Goal: Task Accomplishment & Management: Use online tool/utility

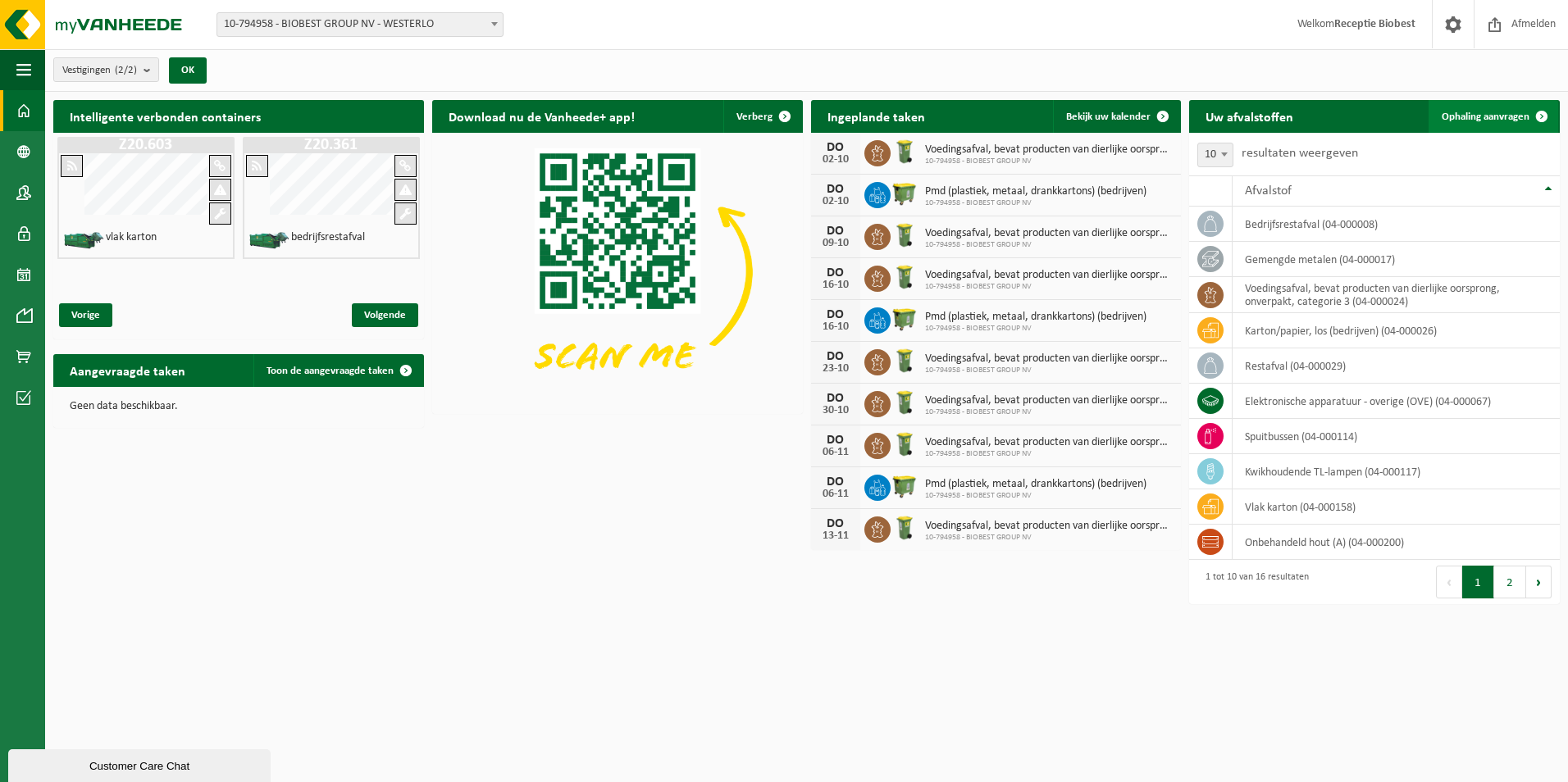
click at [1543, 114] on span at bounding box center [1542, 117] width 33 height 33
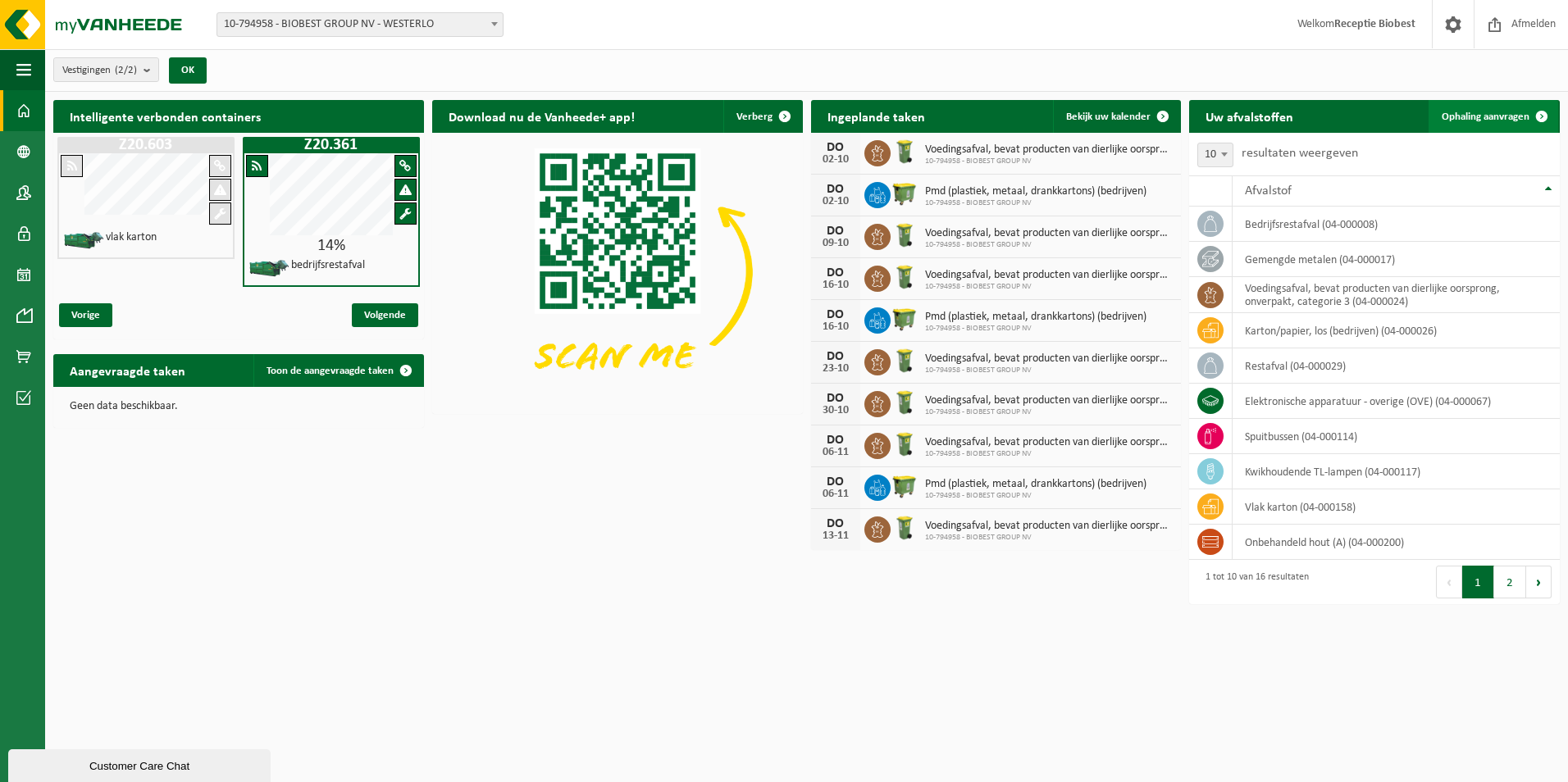
click at [1543, 114] on span at bounding box center [1542, 117] width 33 height 33
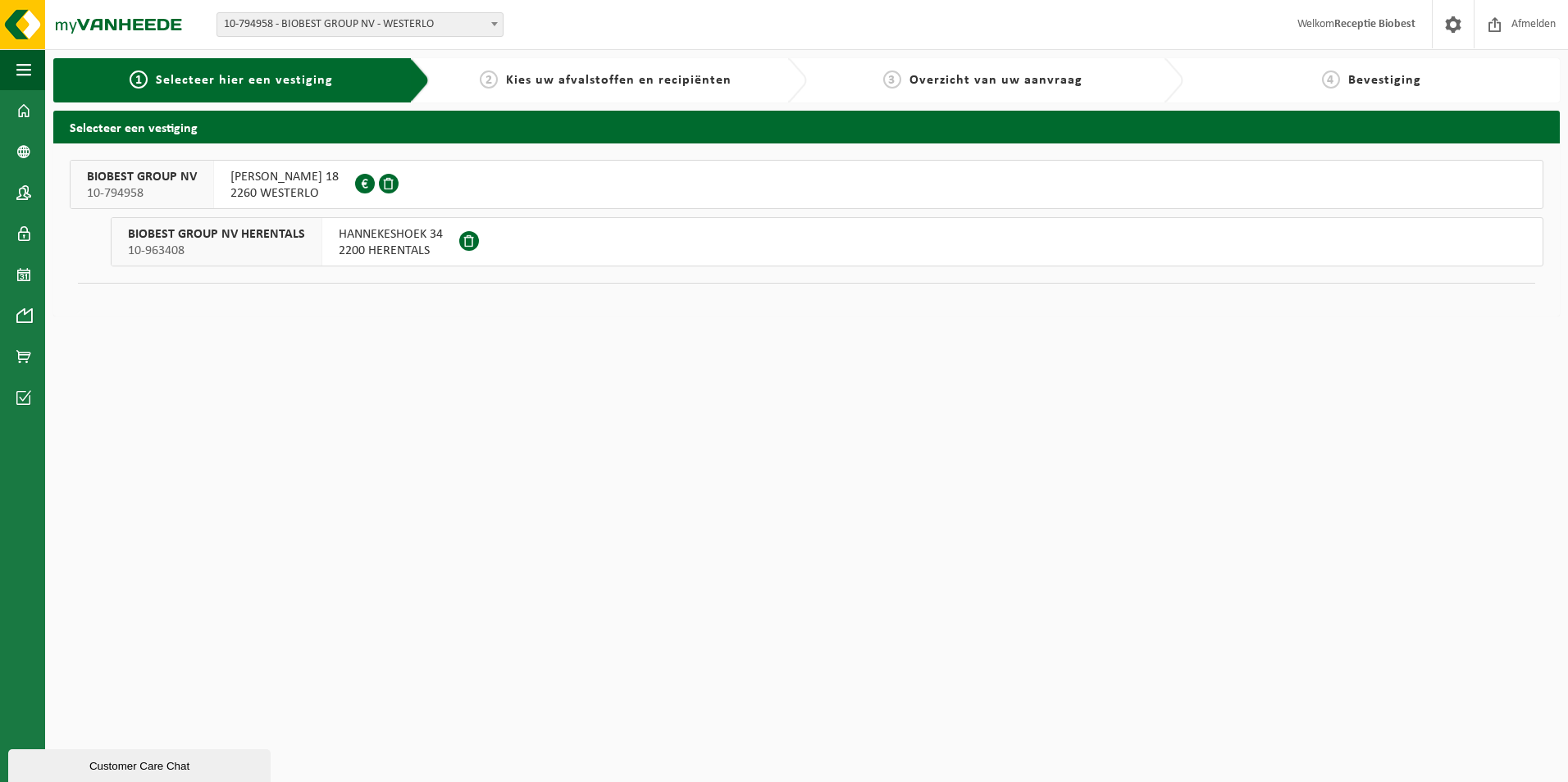
click at [141, 189] on span "10-794958" at bounding box center [142, 193] width 110 height 17
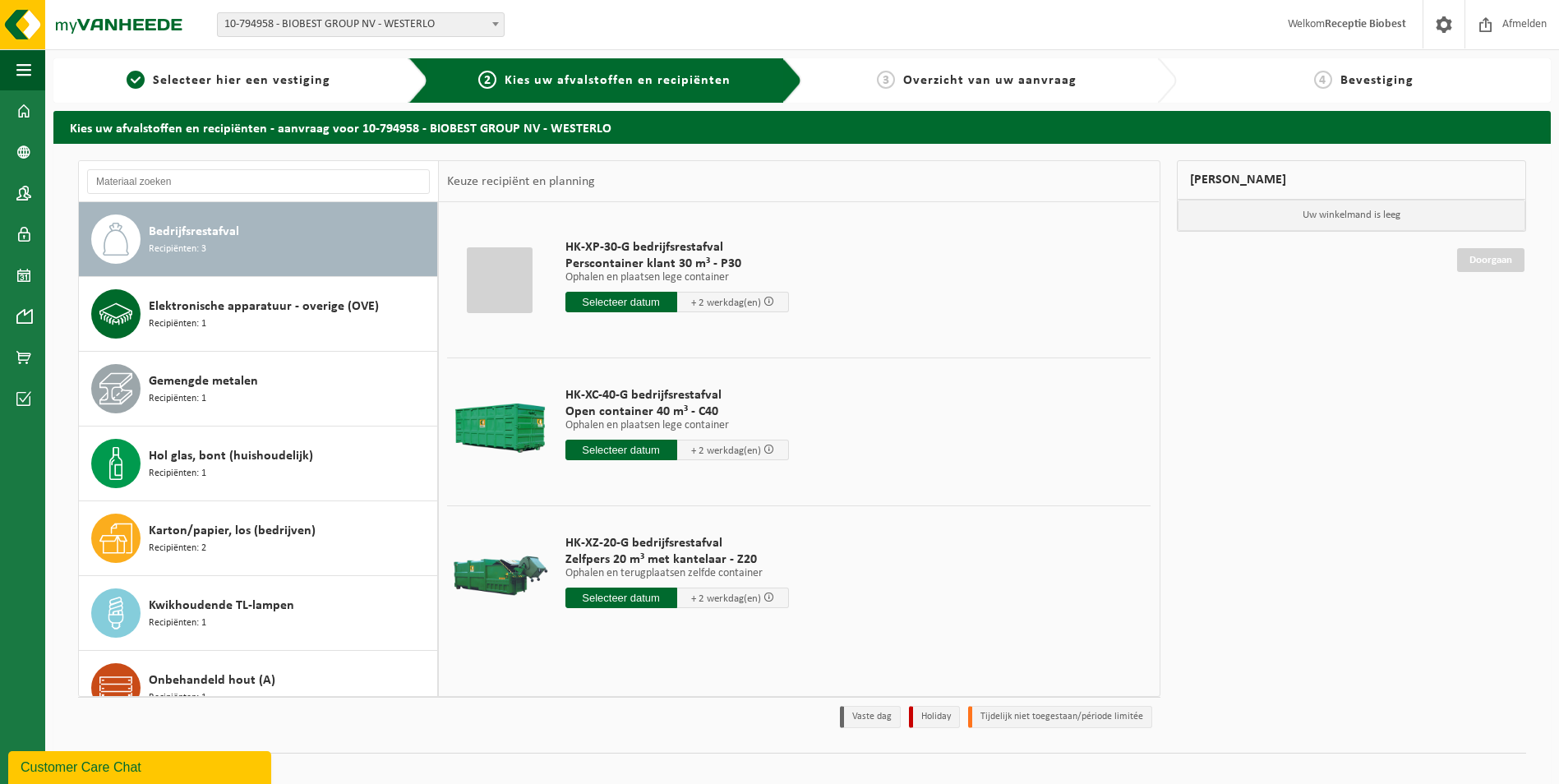
click at [501, 574] on div at bounding box center [500, 575] width 97 height 66
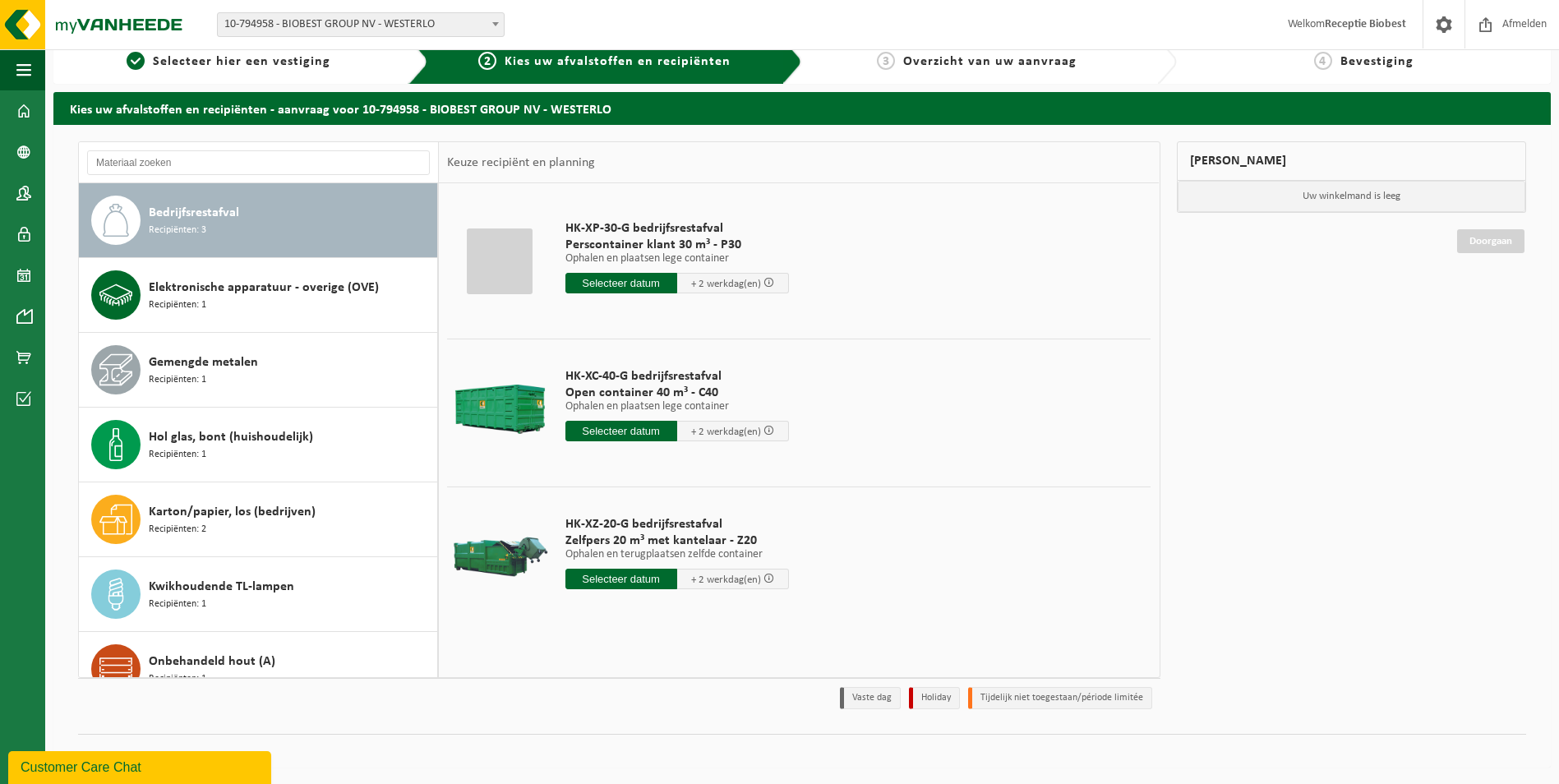
click at [619, 578] on input "text" at bounding box center [621, 579] width 111 height 21
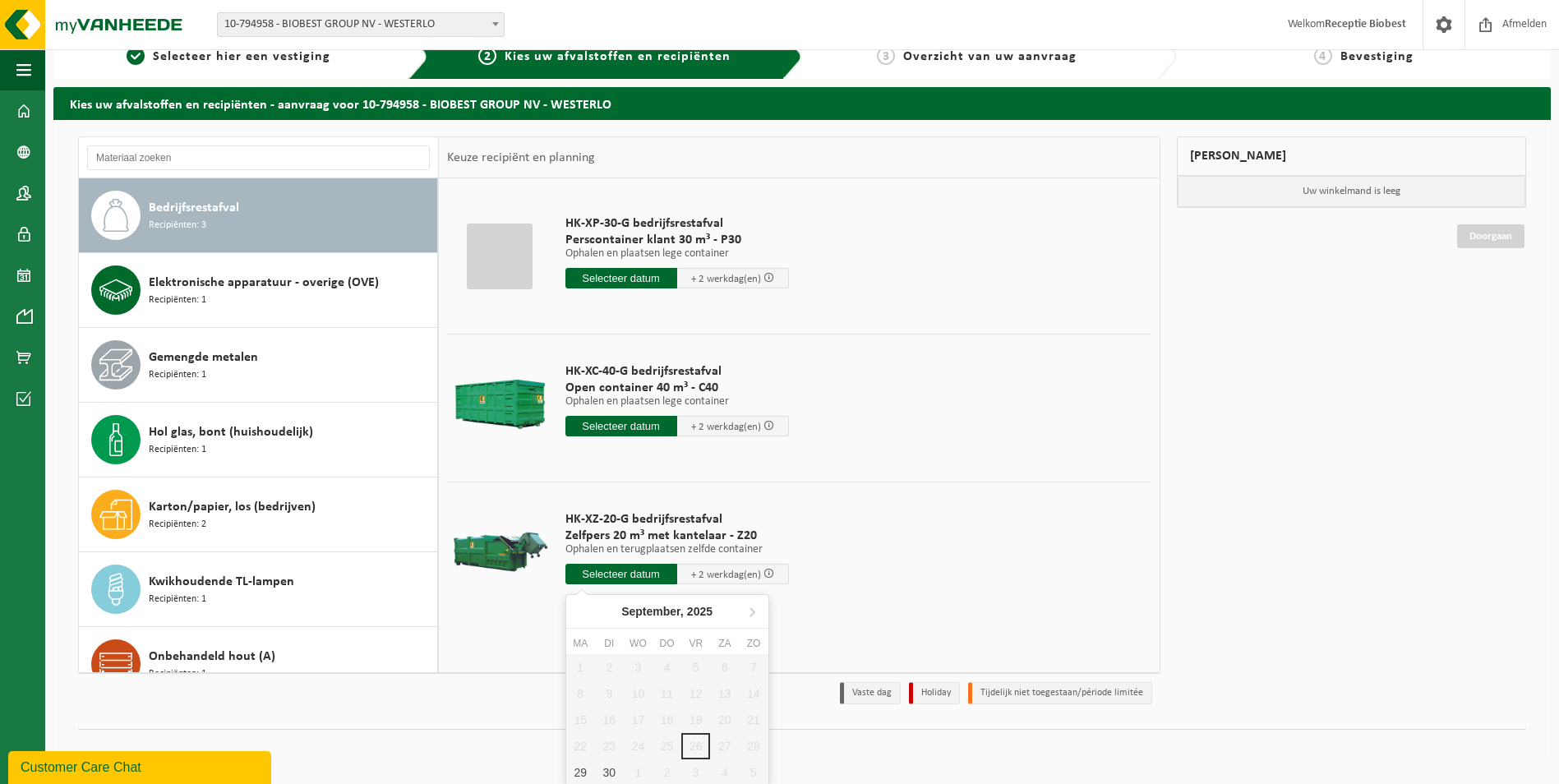
scroll to position [27, 0]
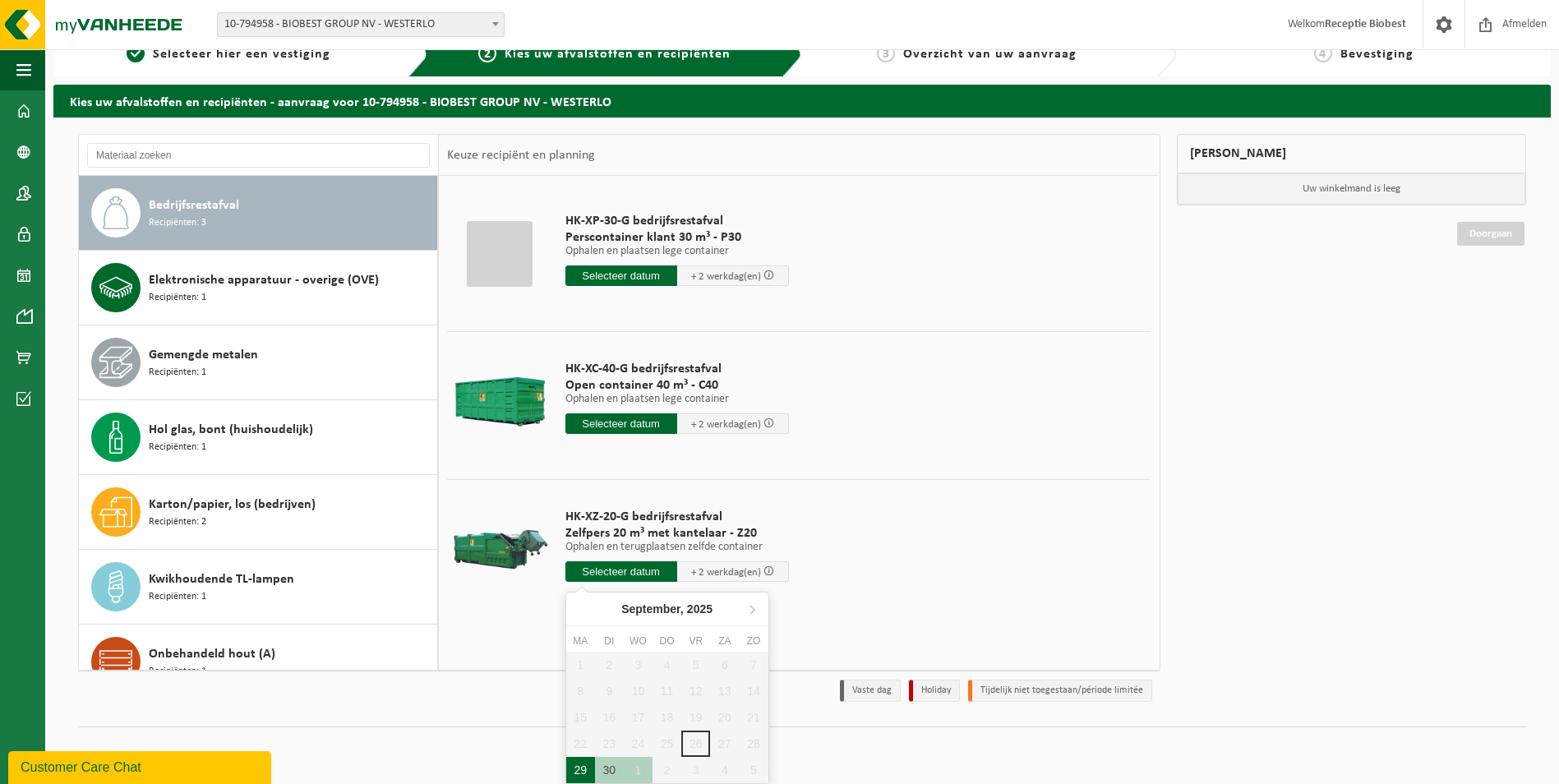
click at [580, 770] on div "29" at bounding box center [580, 770] width 29 height 27
type input "Van 2025-09-29"
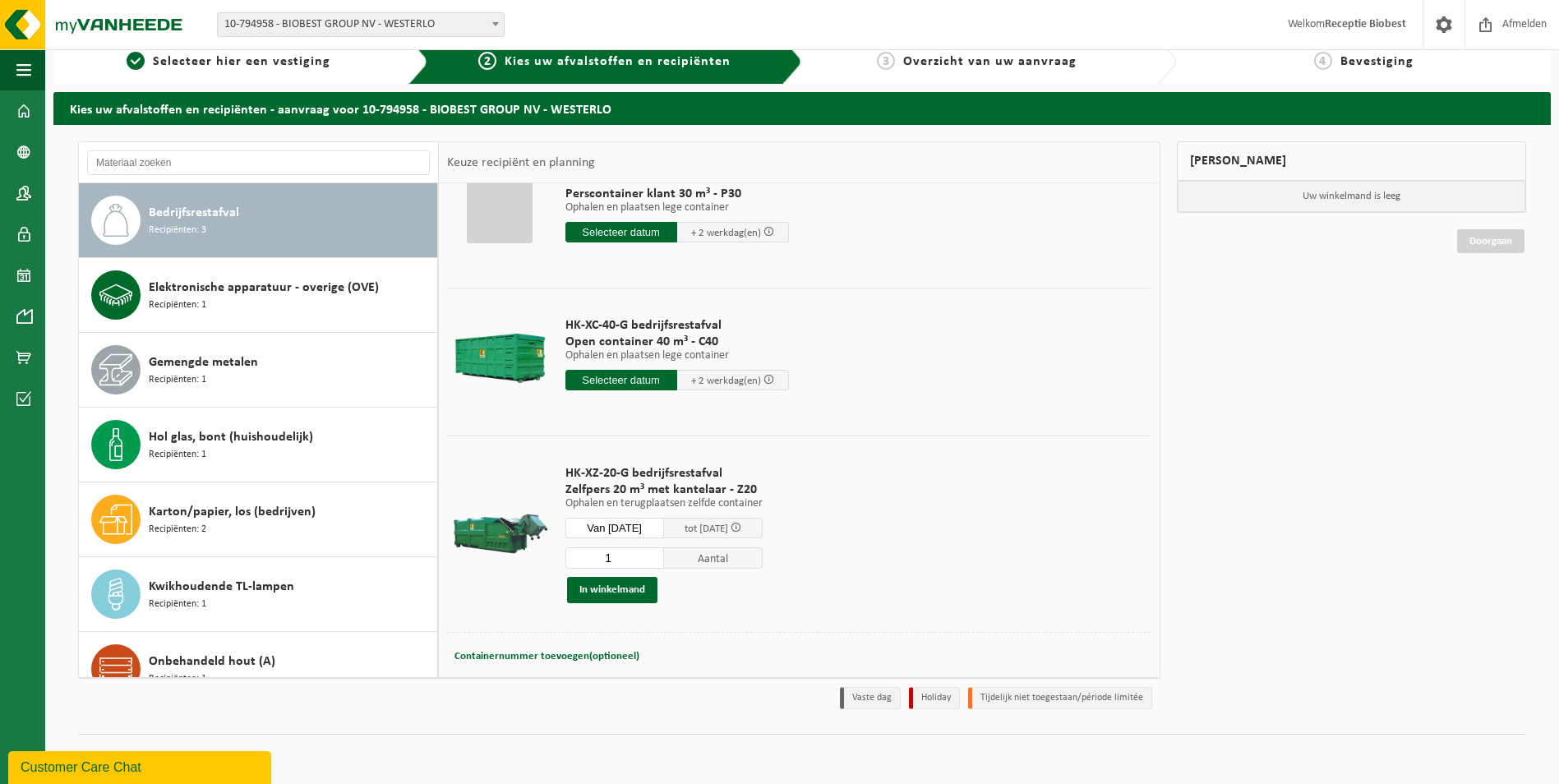
scroll to position [79, 0]
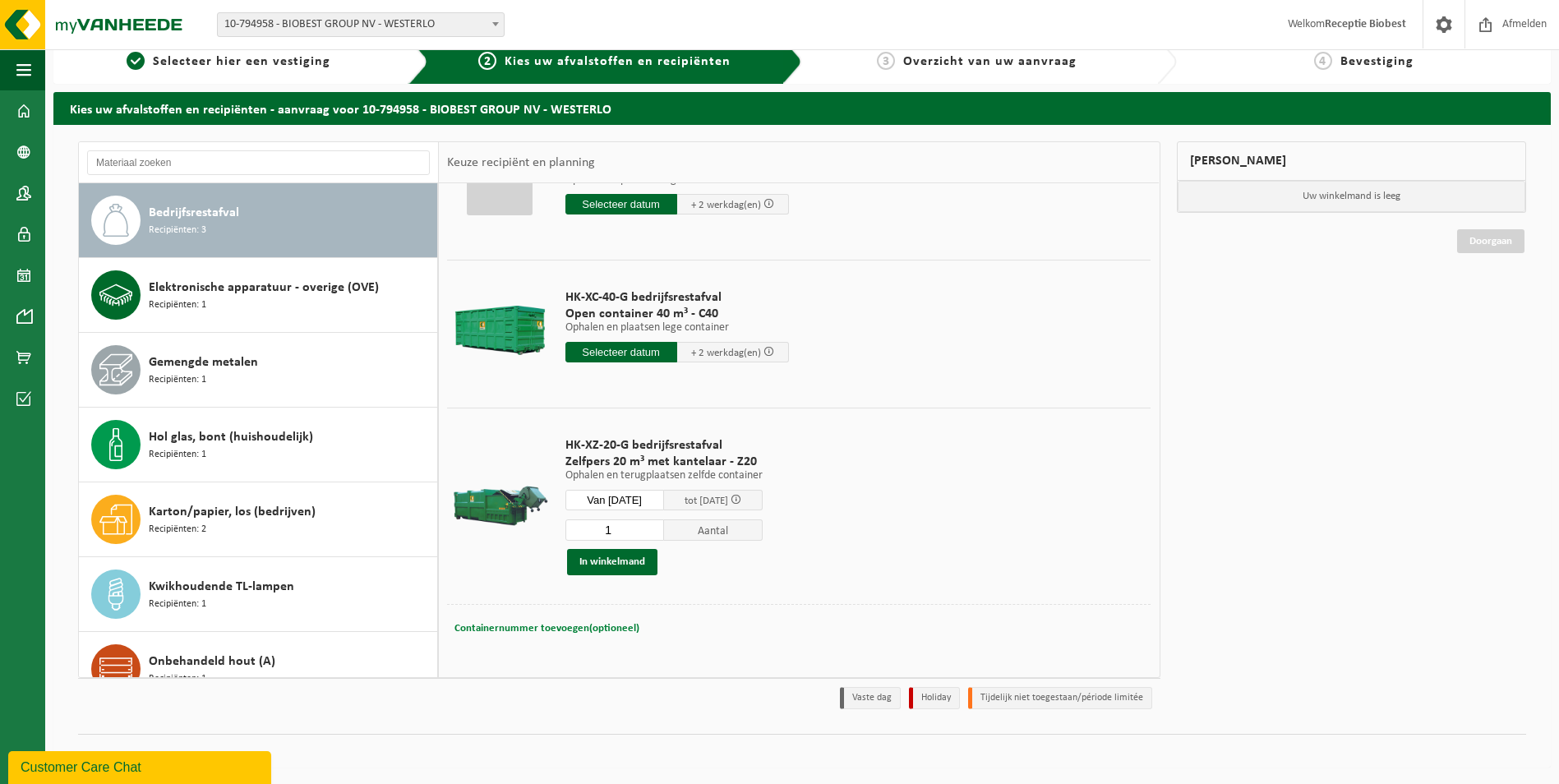
click at [580, 635] on button "Containernummer toevoegen(optioneel) Annuleren" at bounding box center [547, 629] width 188 height 23
type input "o"
type input "perscontainer restafval achteraan: 20m³"
click at [603, 560] on button "In winkelmand" at bounding box center [612, 561] width 91 height 27
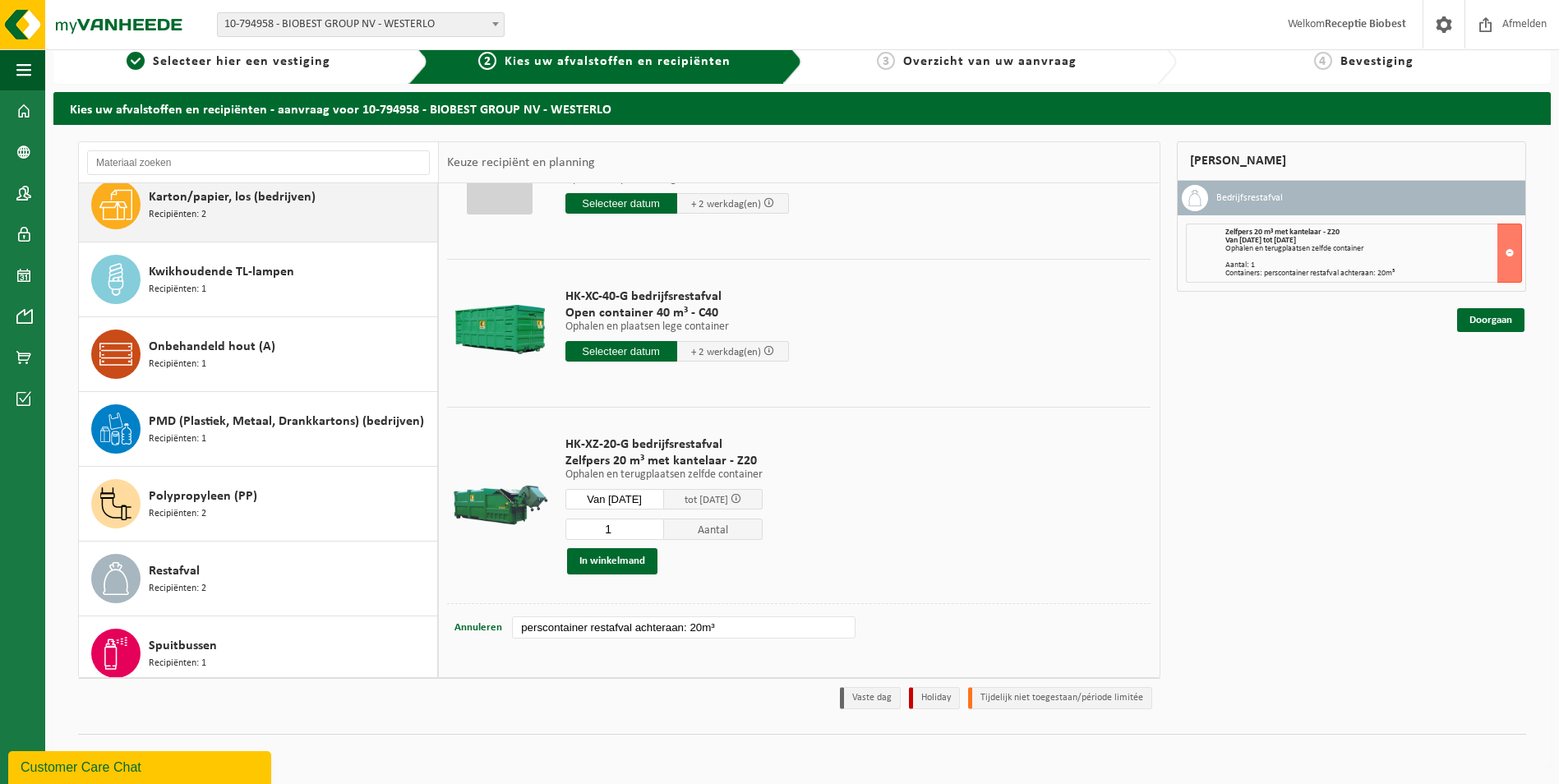
scroll to position [328, 0]
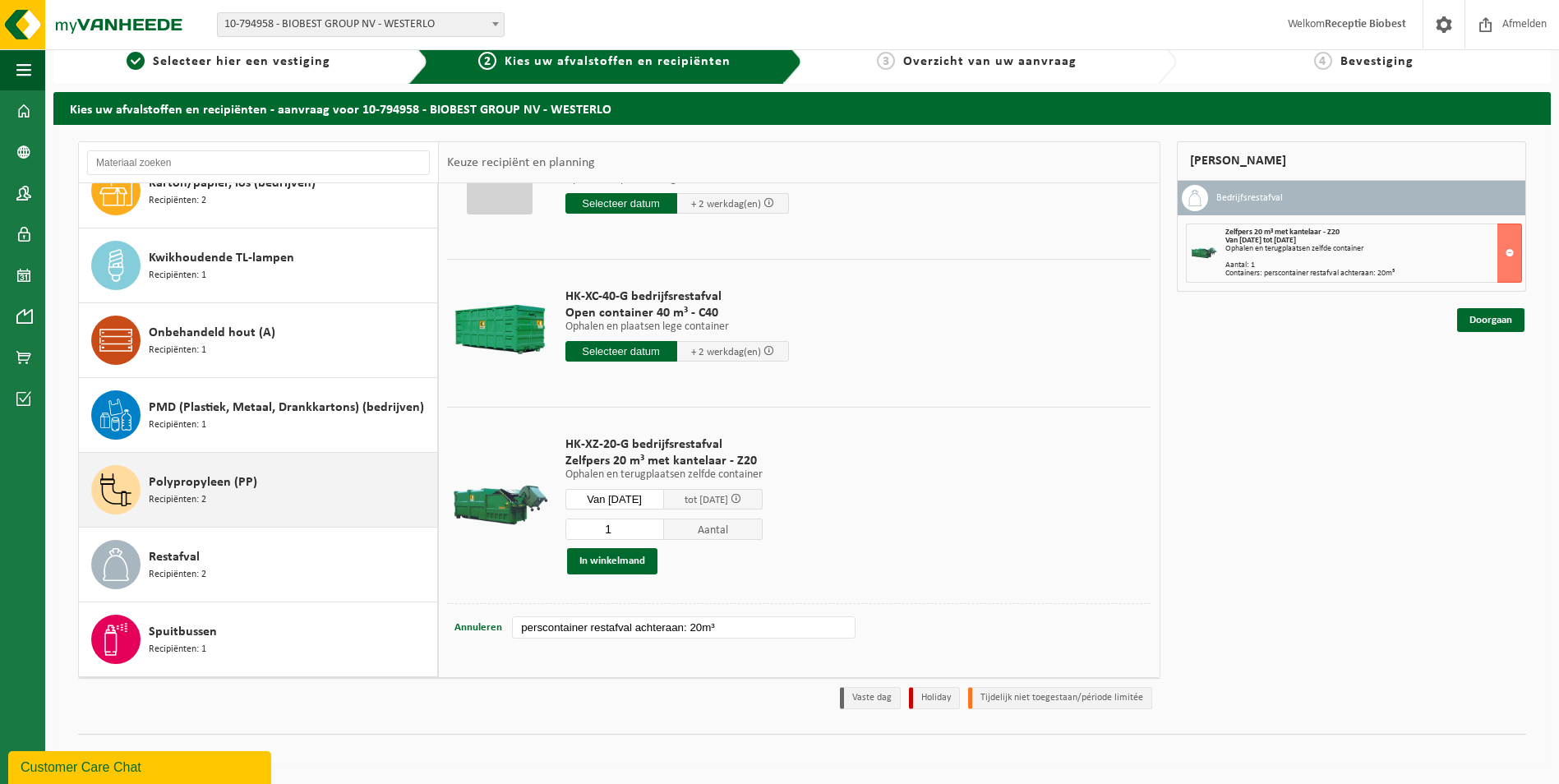
click at [220, 513] on div "Polypropyleen (PP) Recipiënten: 2" at bounding box center [291, 490] width 284 height 49
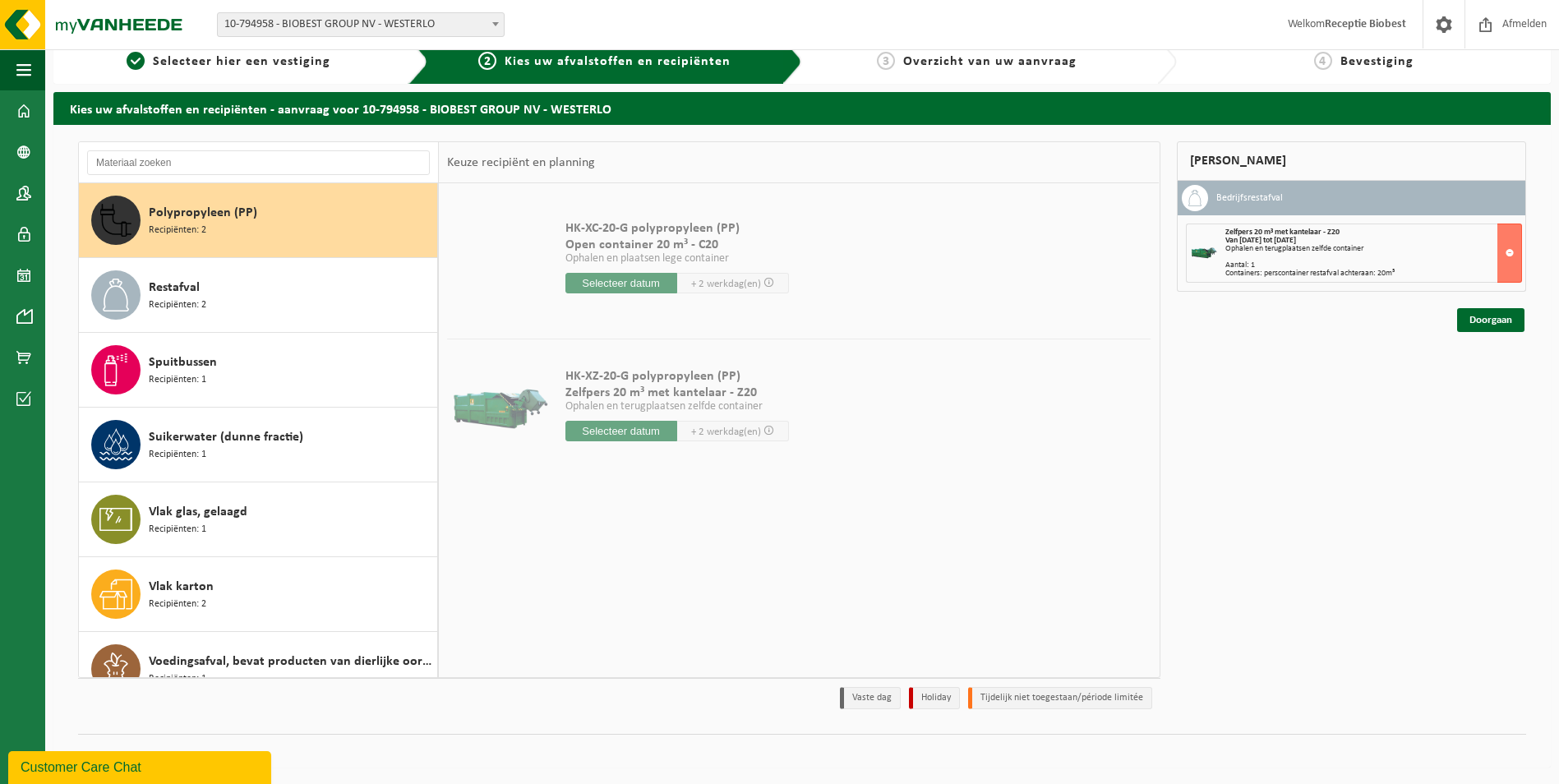
scroll to position [0, 0]
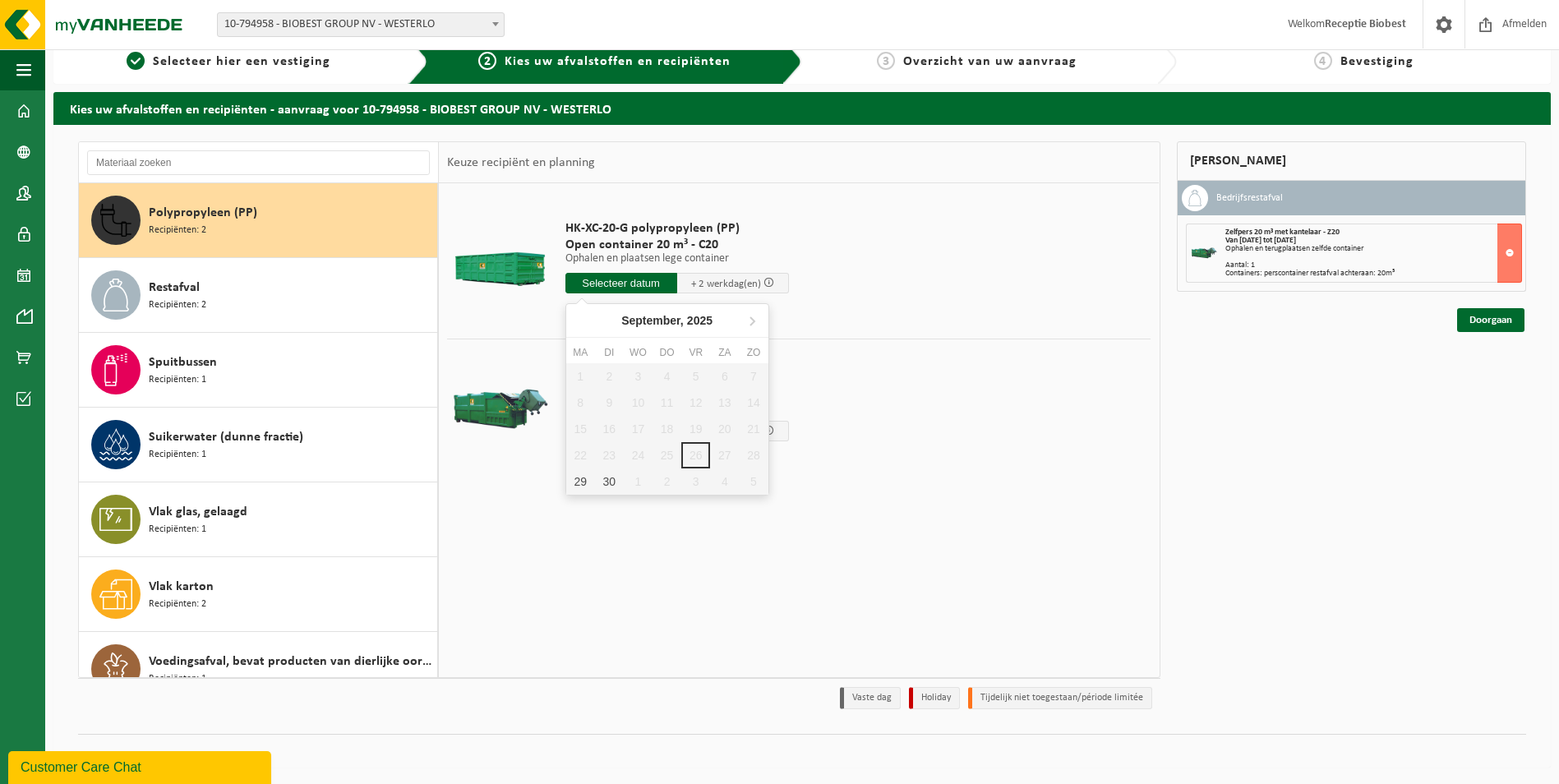
click at [606, 284] on input "text" at bounding box center [621, 283] width 111 height 21
click at [585, 486] on div "29" at bounding box center [580, 481] width 29 height 27
type input "Van 2025-09-29"
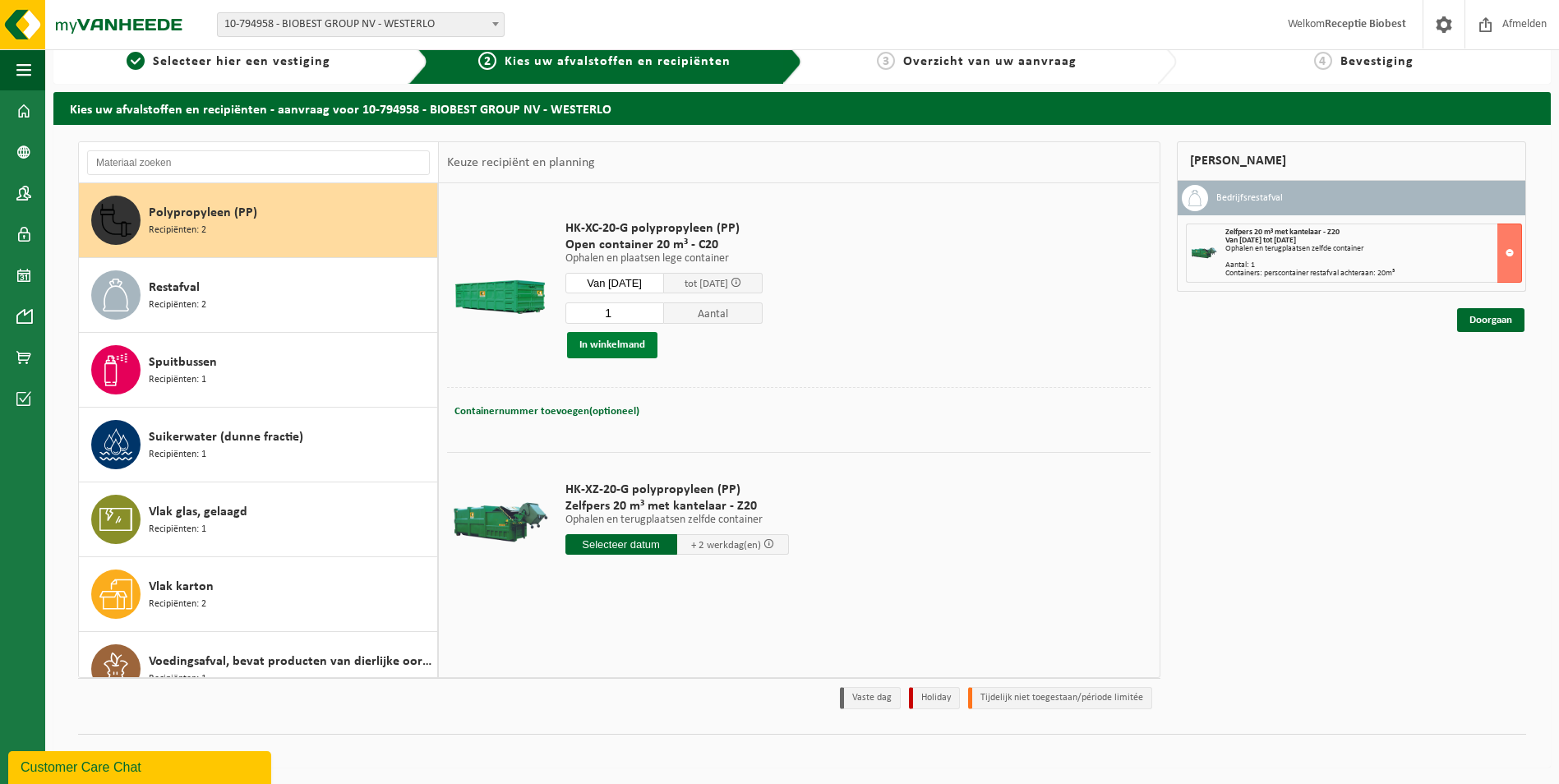
click at [596, 343] on button "In winkelmand" at bounding box center [612, 345] width 91 height 27
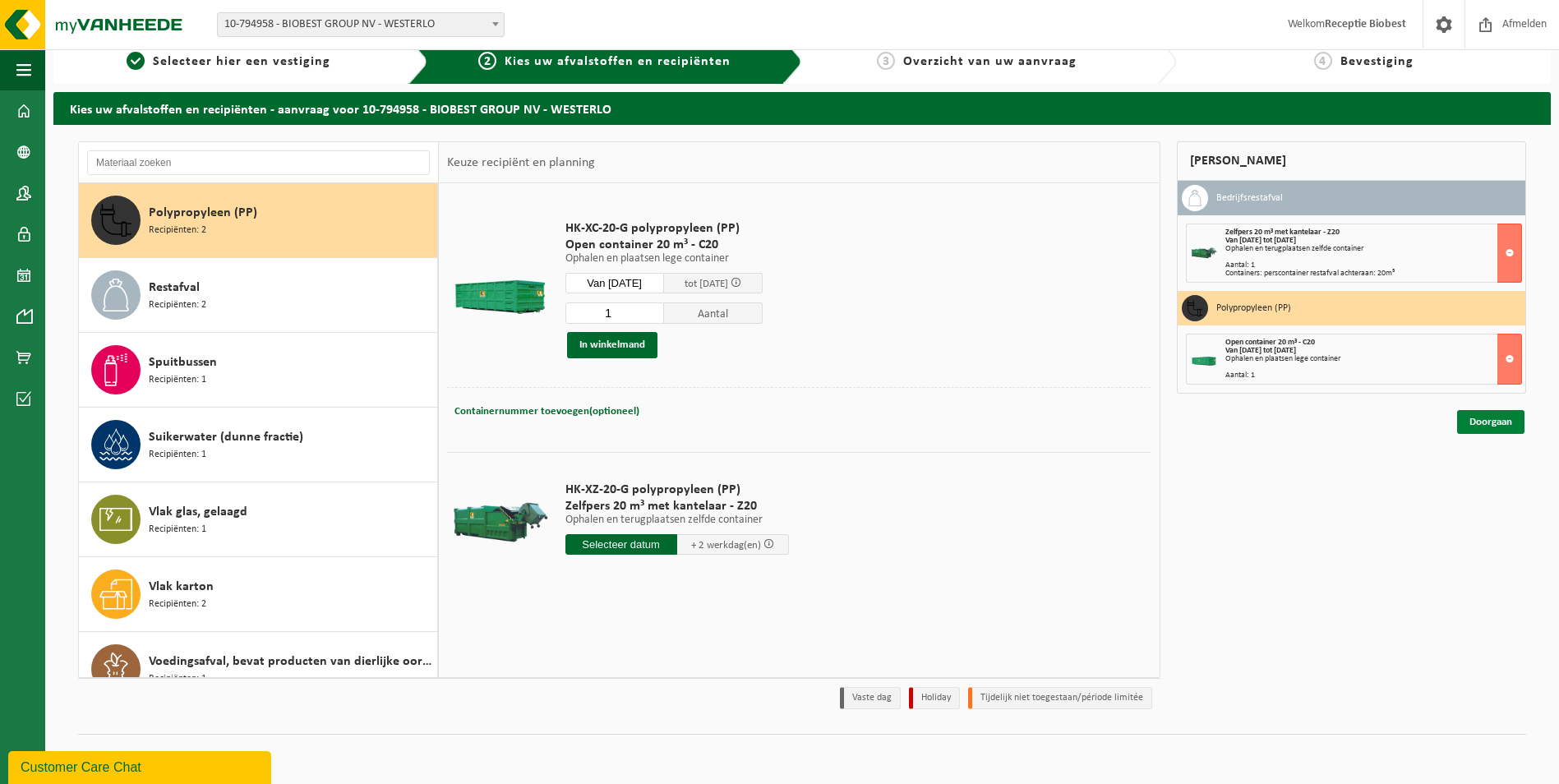
click at [1491, 418] on link "Doorgaan" at bounding box center [1491, 422] width 67 height 24
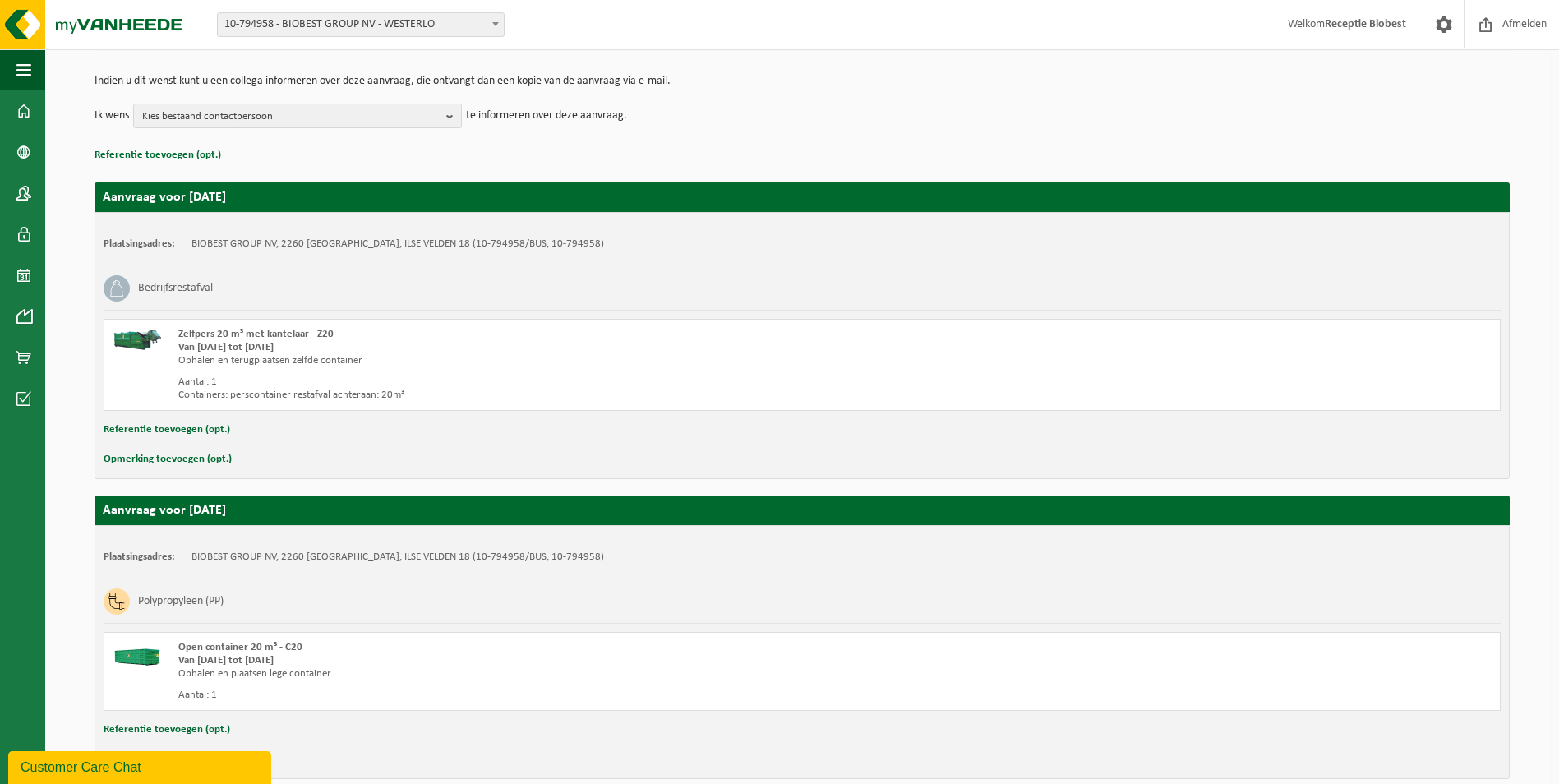
scroll to position [234, 0]
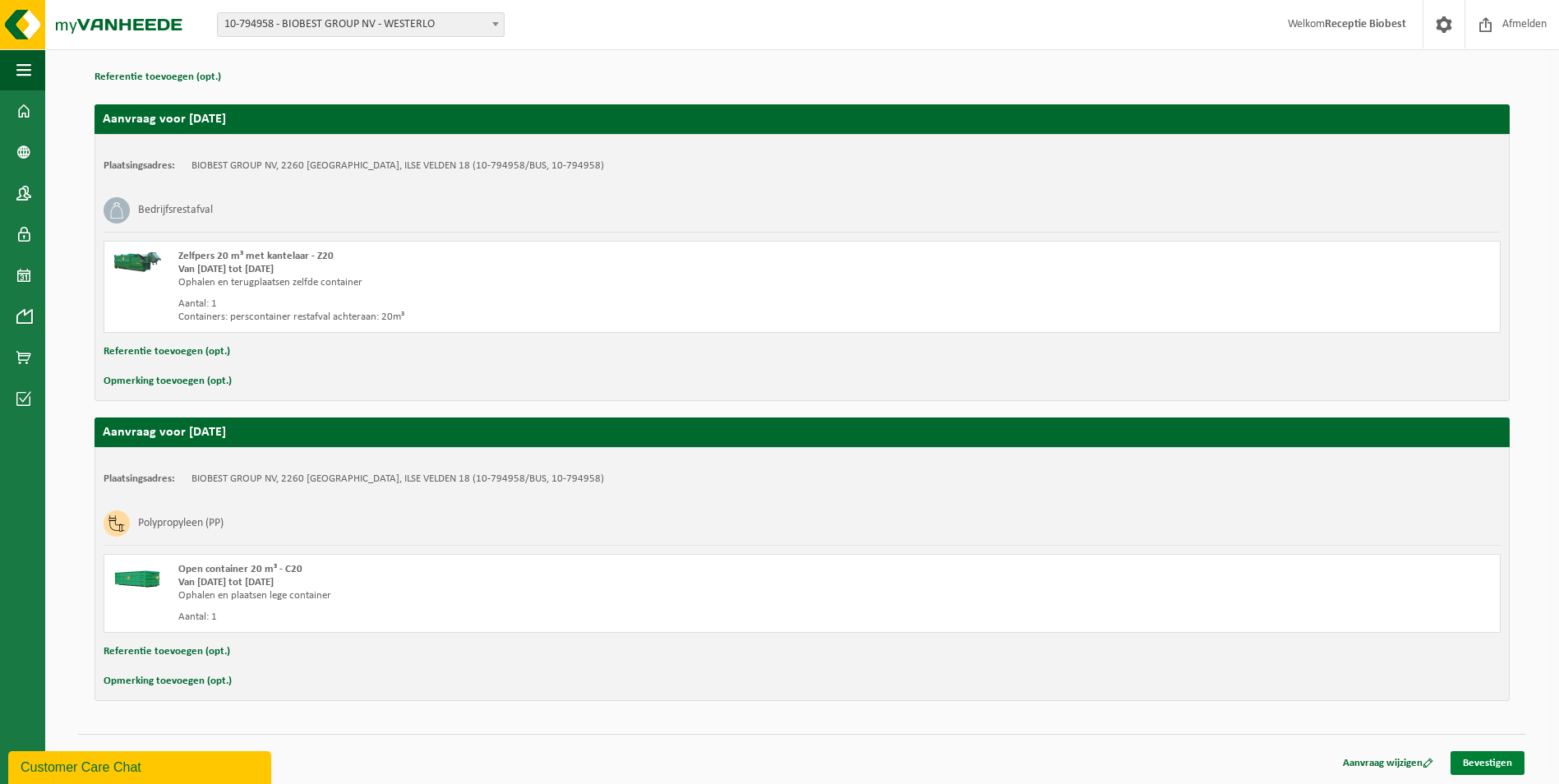
click at [1488, 762] on link "Bevestigen" at bounding box center [1487, 763] width 74 height 24
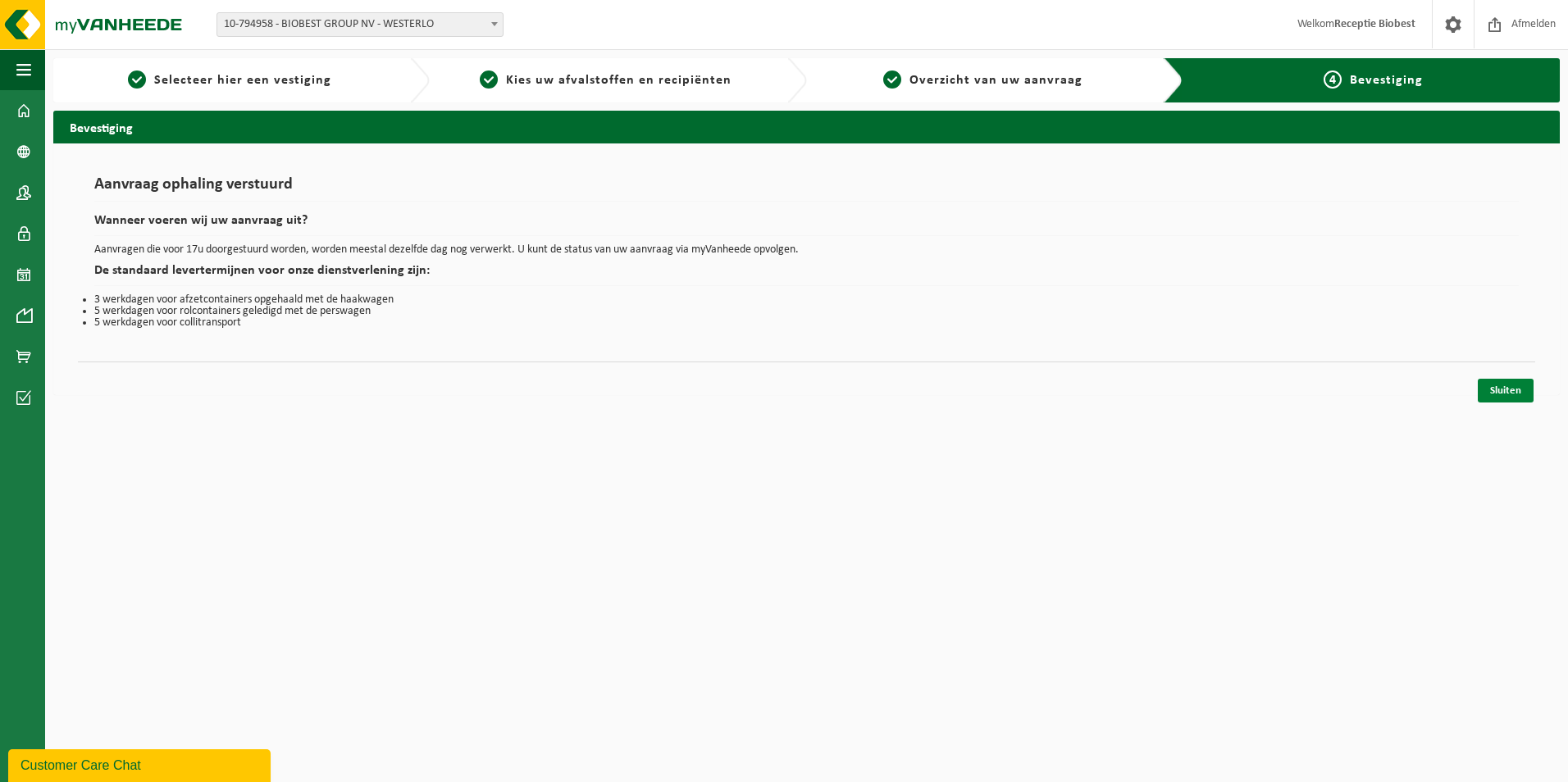
click at [1521, 382] on link "Sluiten" at bounding box center [1505, 391] width 56 height 24
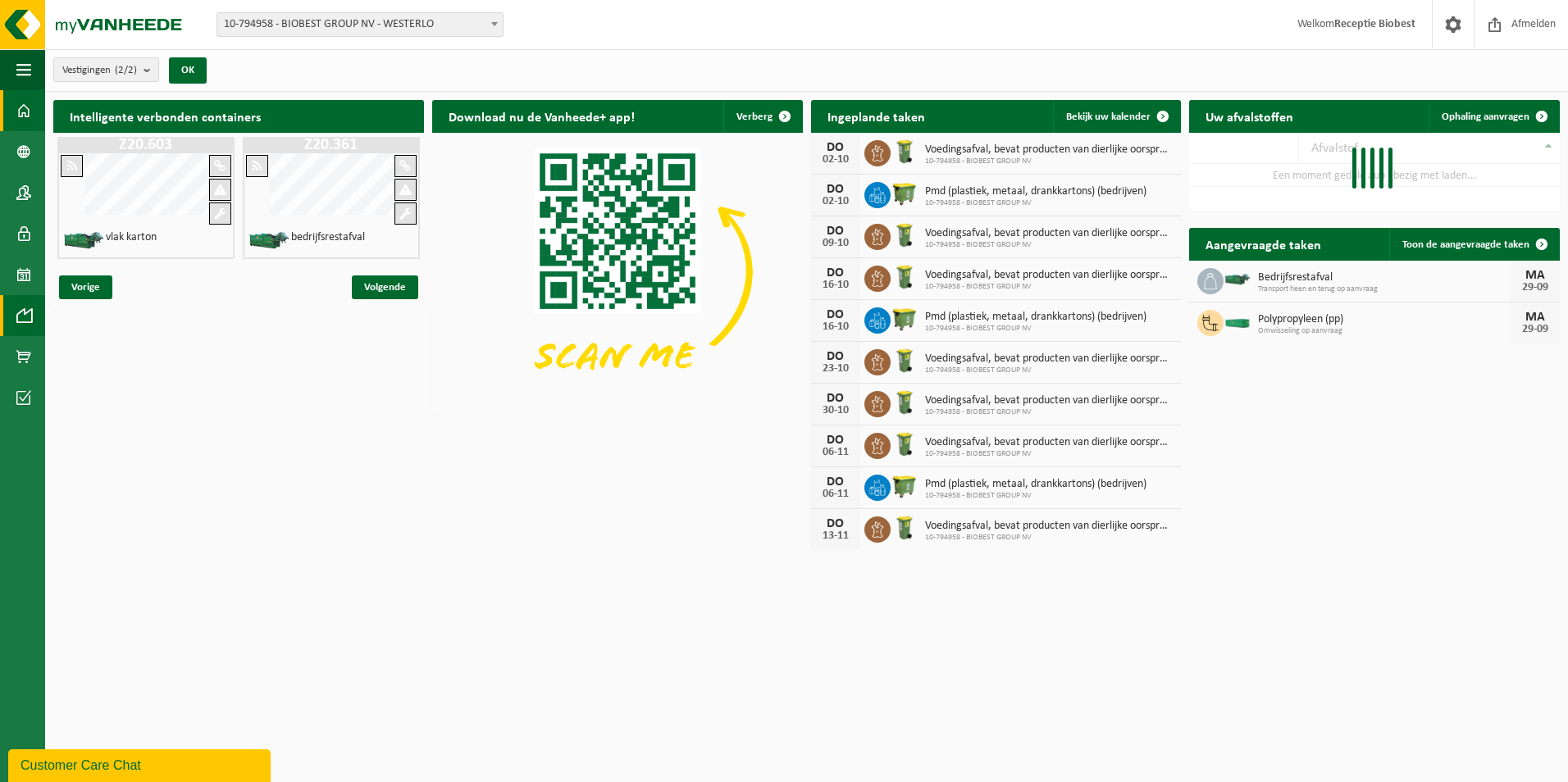
click at [17, 323] on span at bounding box center [24, 315] width 15 height 41
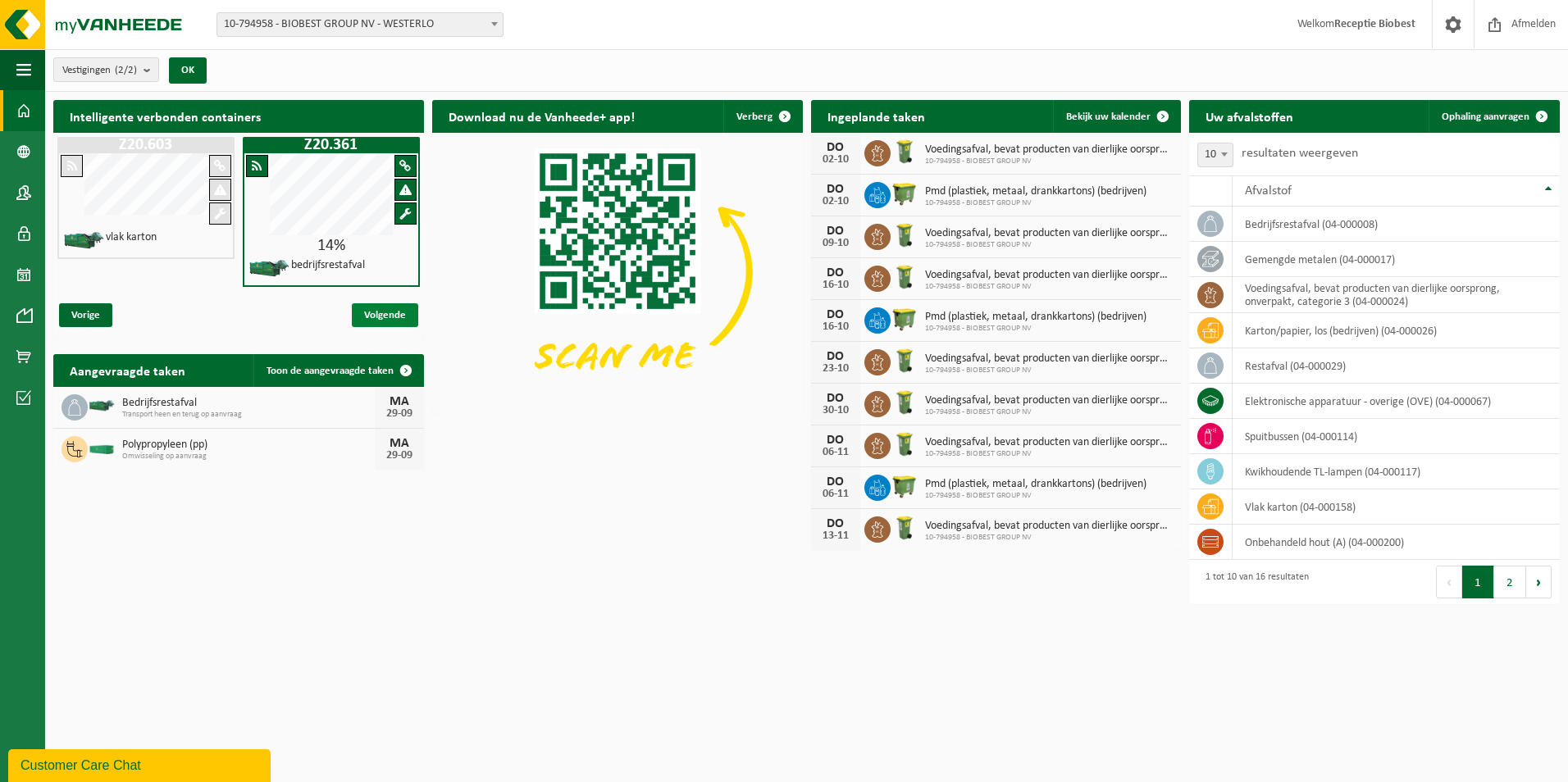
click at [387, 314] on span "Volgende" at bounding box center [385, 315] width 66 height 24
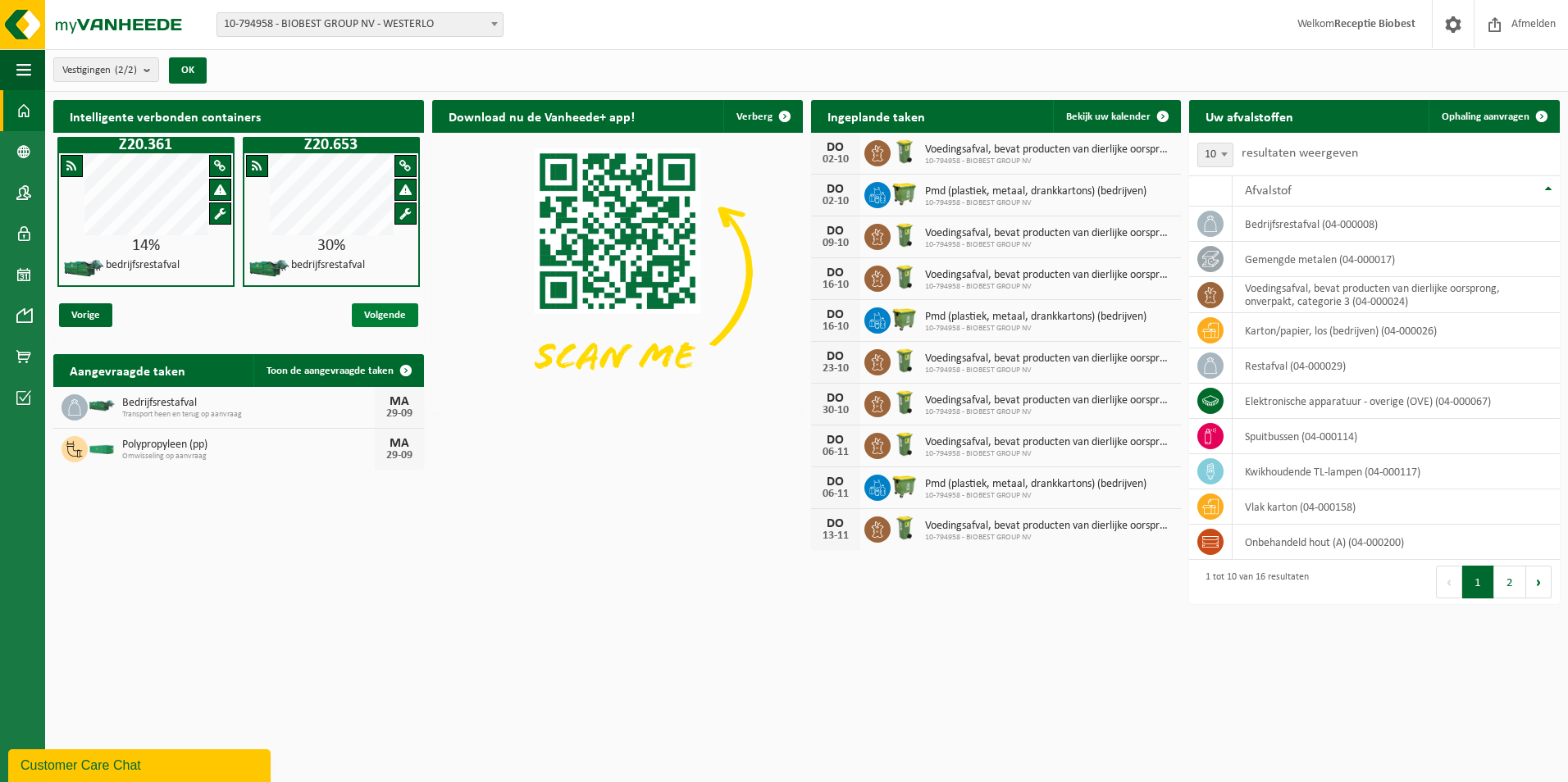
click at [387, 314] on span "Volgende" at bounding box center [385, 315] width 66 height 24
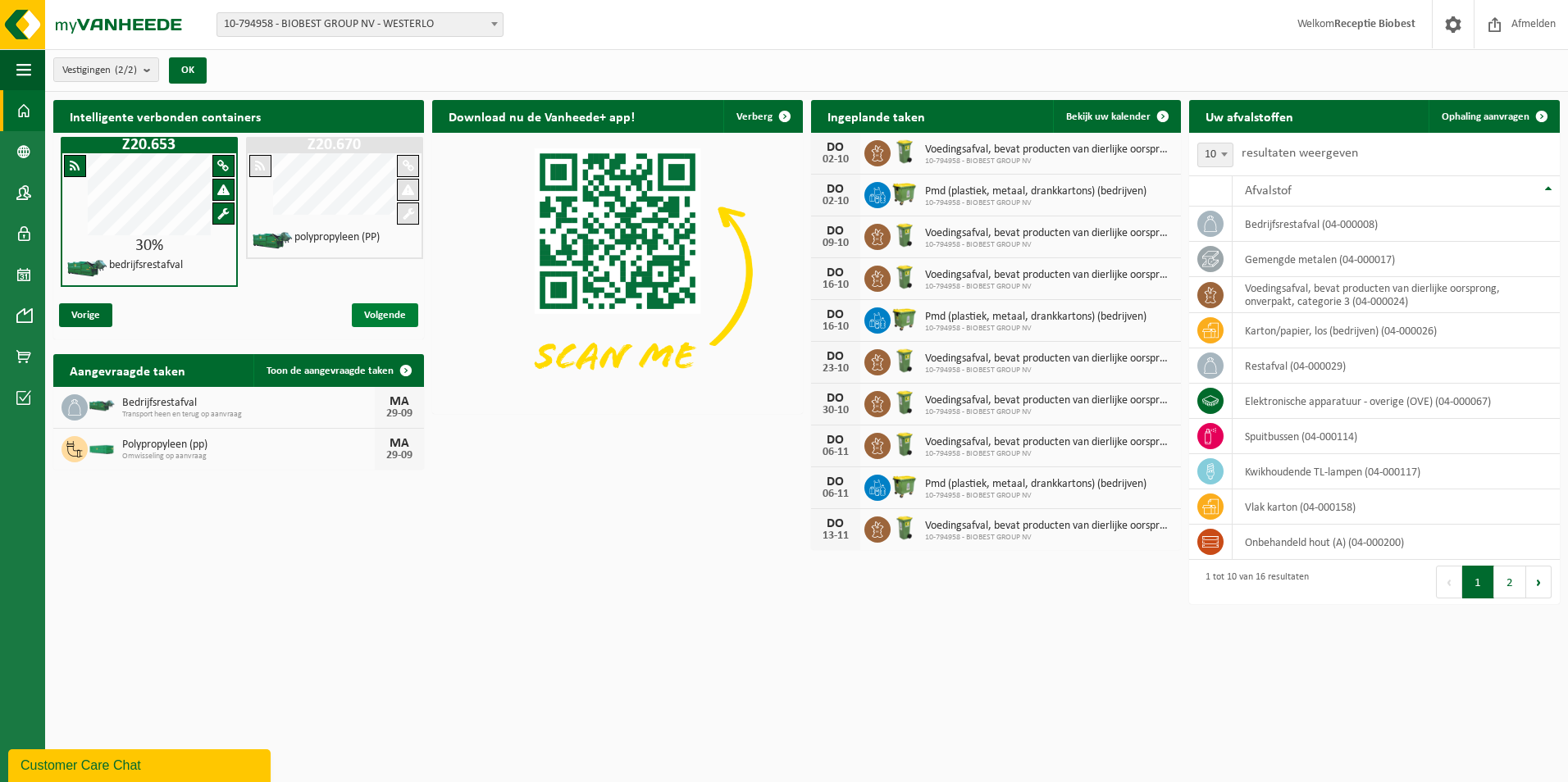
scroll to position [0, 371]
